Goal: Submit feedback/report problem

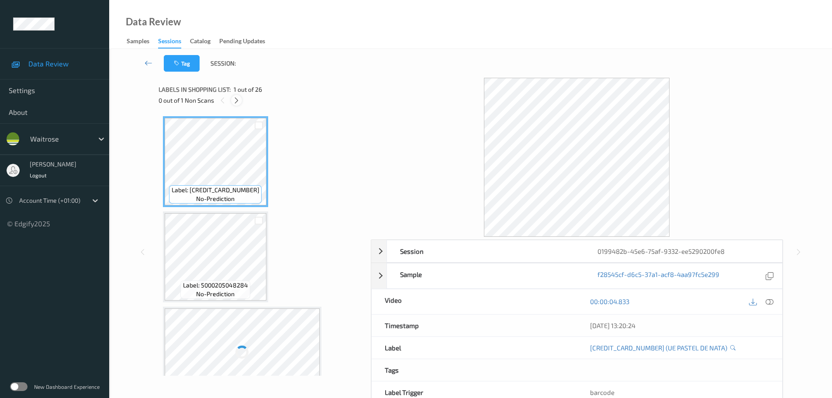
click at [234, 104] on div at bounding box center [236, 100] width 11 height 11
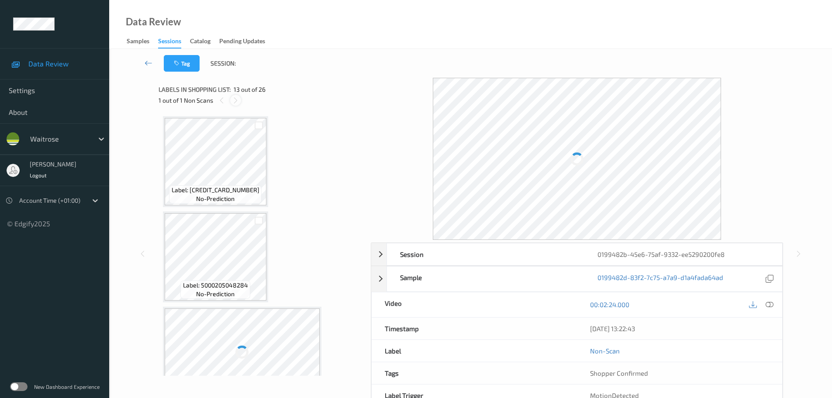
scroll to position [1051, 0]
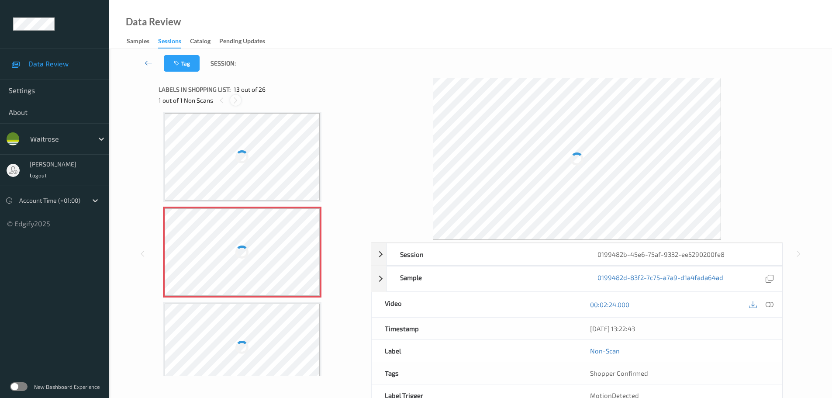
click at [237, 98] on icon at bounding box center [235, 100] width 7 height 8
click at [769, 308] on icon at bounding box center [769, 304] width 8 height 8
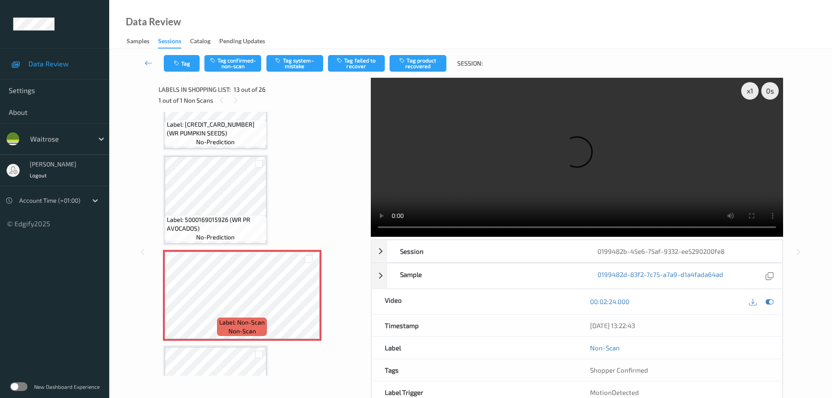
scroll to position [1008, 0]
click at [246, 225] on span "Label: 5000169015926 (WR PR AVOCADOS)" at bounding box center [215, 224] width 97 height 17
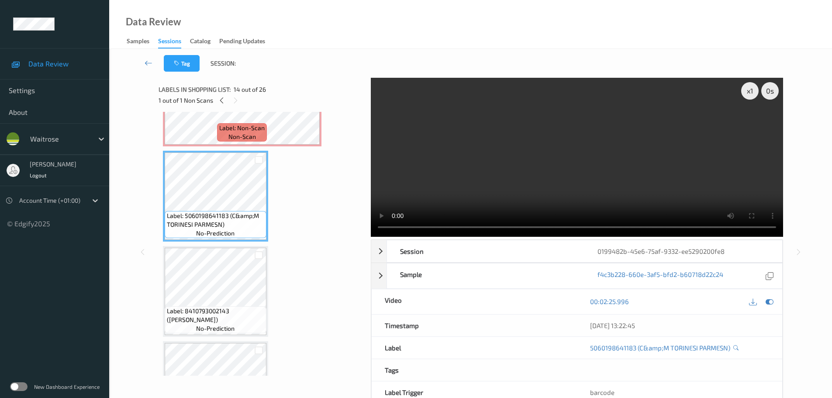
scroll to position [1226, 0]
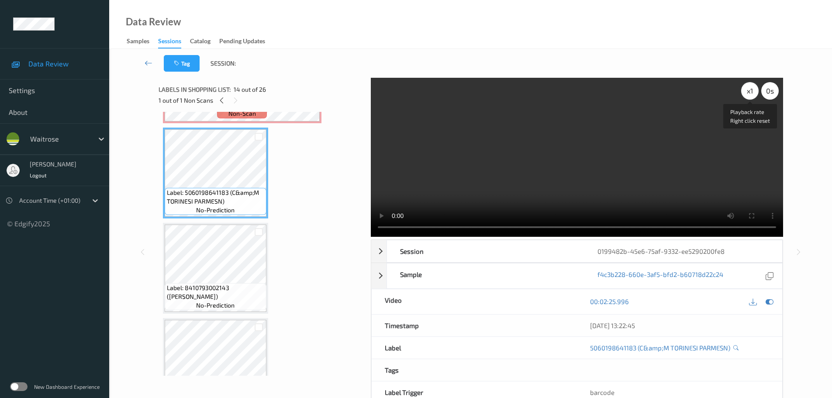
click at [756, 94] on div "x 1" at bounding box center [749, 90] width 17 height 17
click at [756, 94] on div "x 2" at bounding box center [749, 90] width 17 height 17
click at [756, 94] on div "x 4" at bounding box center [749, 90] width 17 height 17
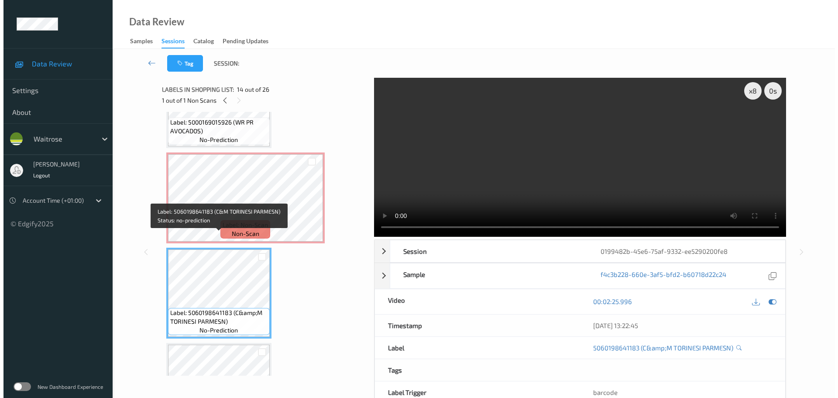
scroll to position [1095, 0]
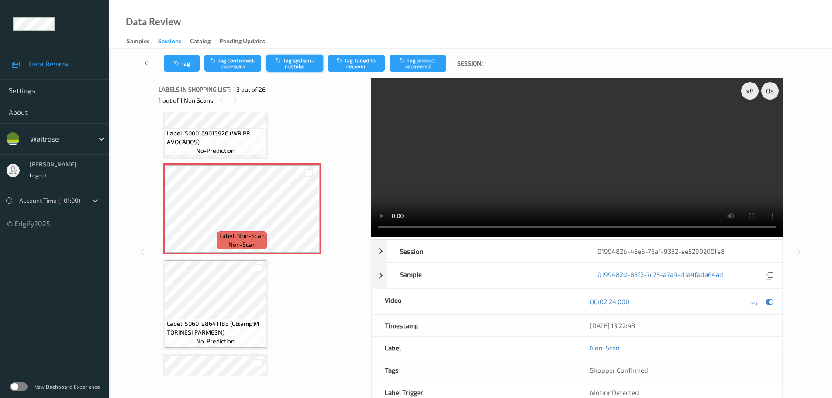
click at [294, 67] on button "Tag system-mistake" at bounding box center [294, 63] width 57 height 17
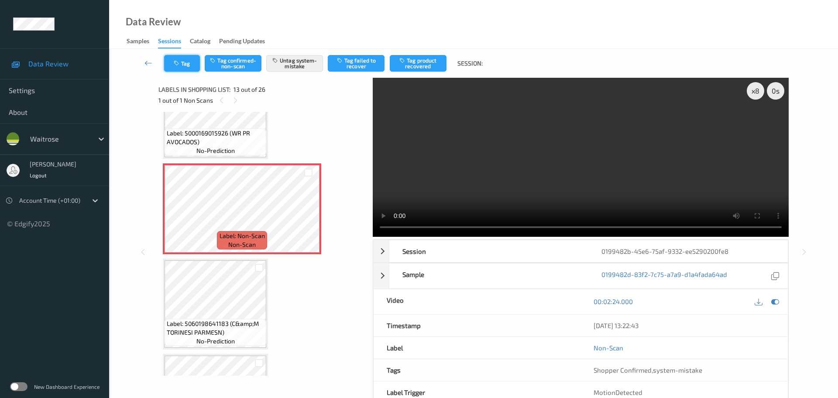
click at [188, 64] on button "Tag" at bounding box center [182, 63] width 36 height 17
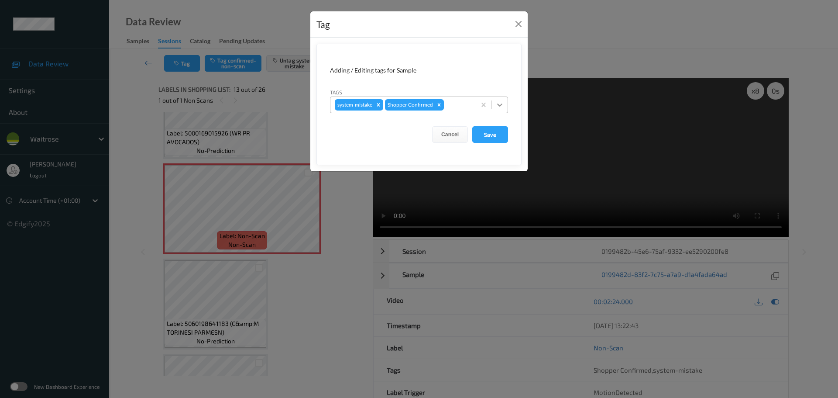
click at [502, 103] on icon at bounding box center [499, 104] width 9 height 9
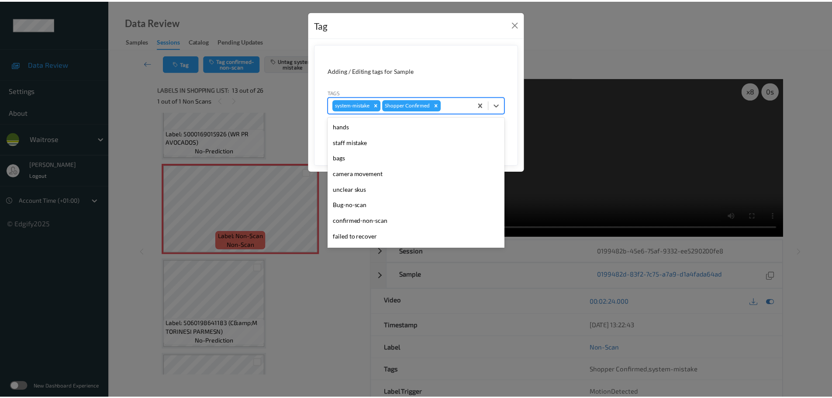
scroll to position [218, 0]
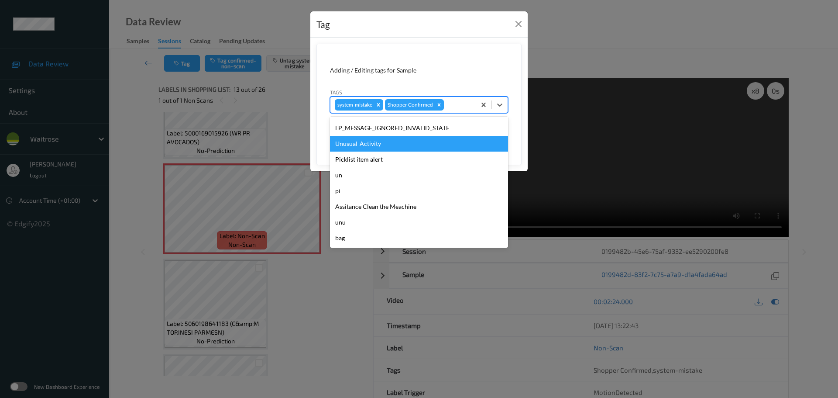
click at [349, 141] on div "Unusual-Activity" at bounding box center [419, 144] width 178 height 16
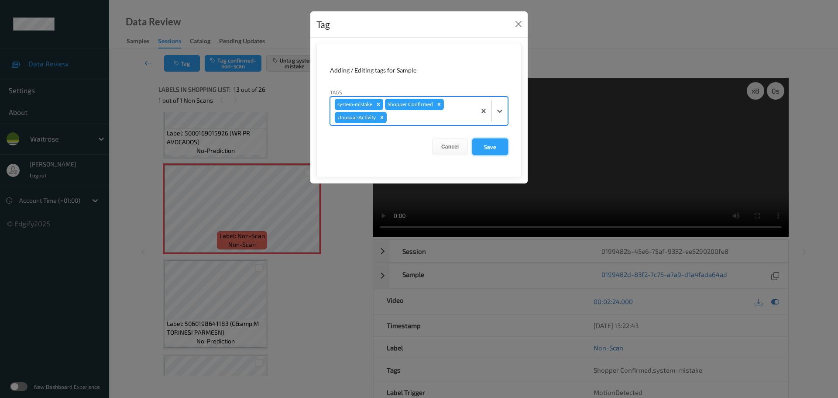
click at [485, 144] on button "Save" at bounding box center [490, 146] width 36 height 17
